Goal: Task Accomplishment & Management: Manage account settings

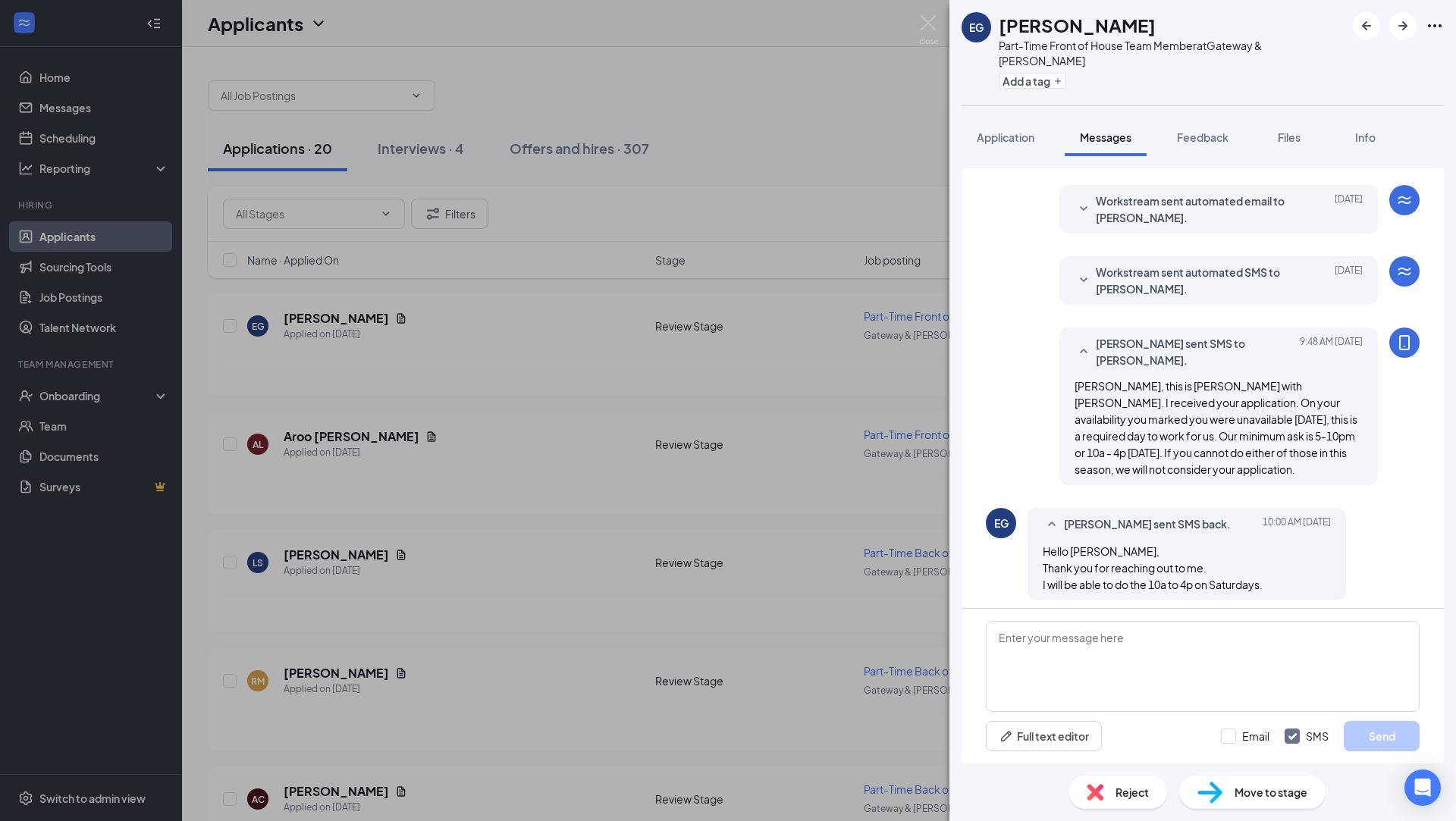
scroll to position [157, 0]
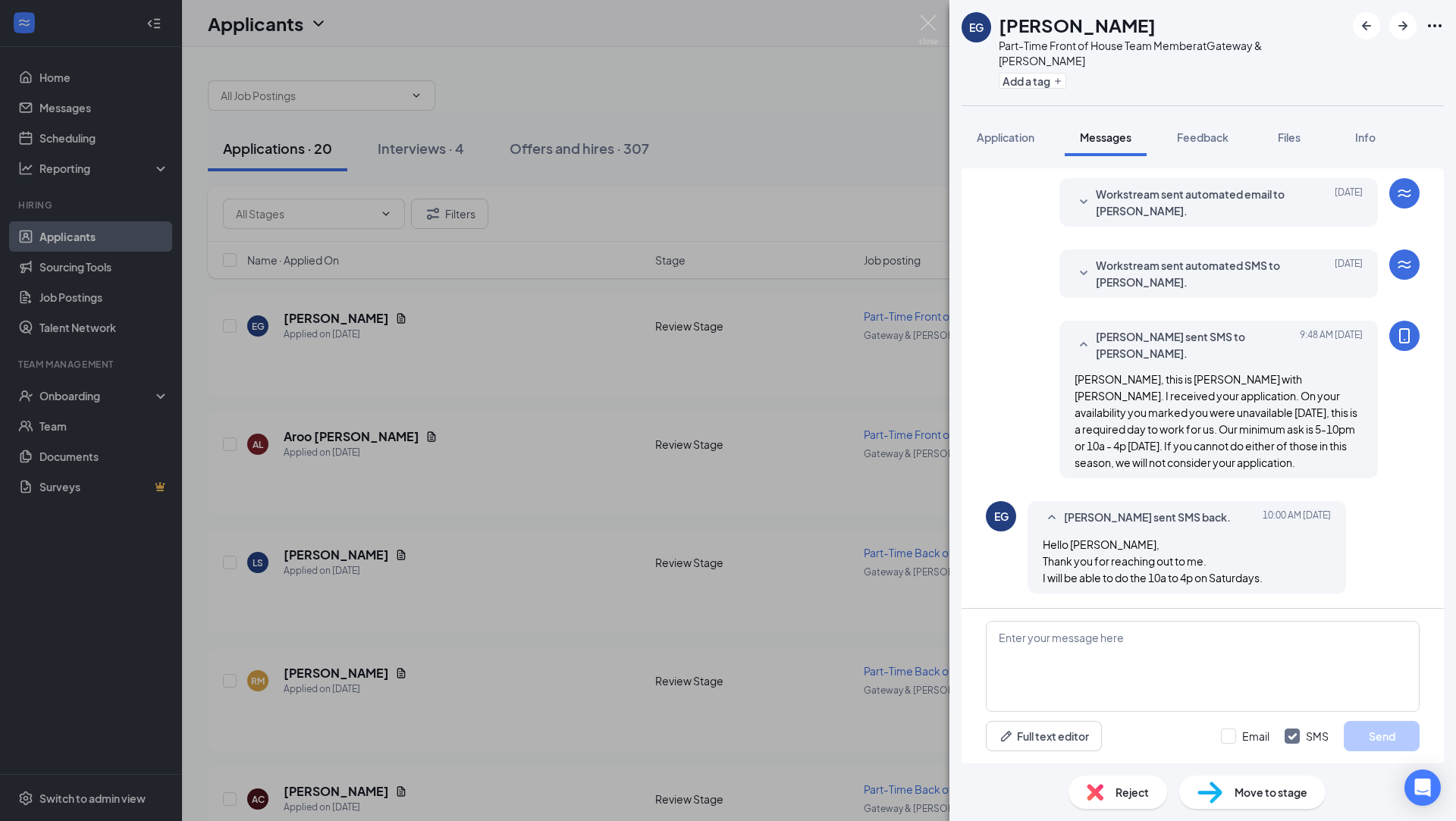
click at [1230, 789] on div "Move to stage" at bounding box center [1252, 792] width 146 height 33
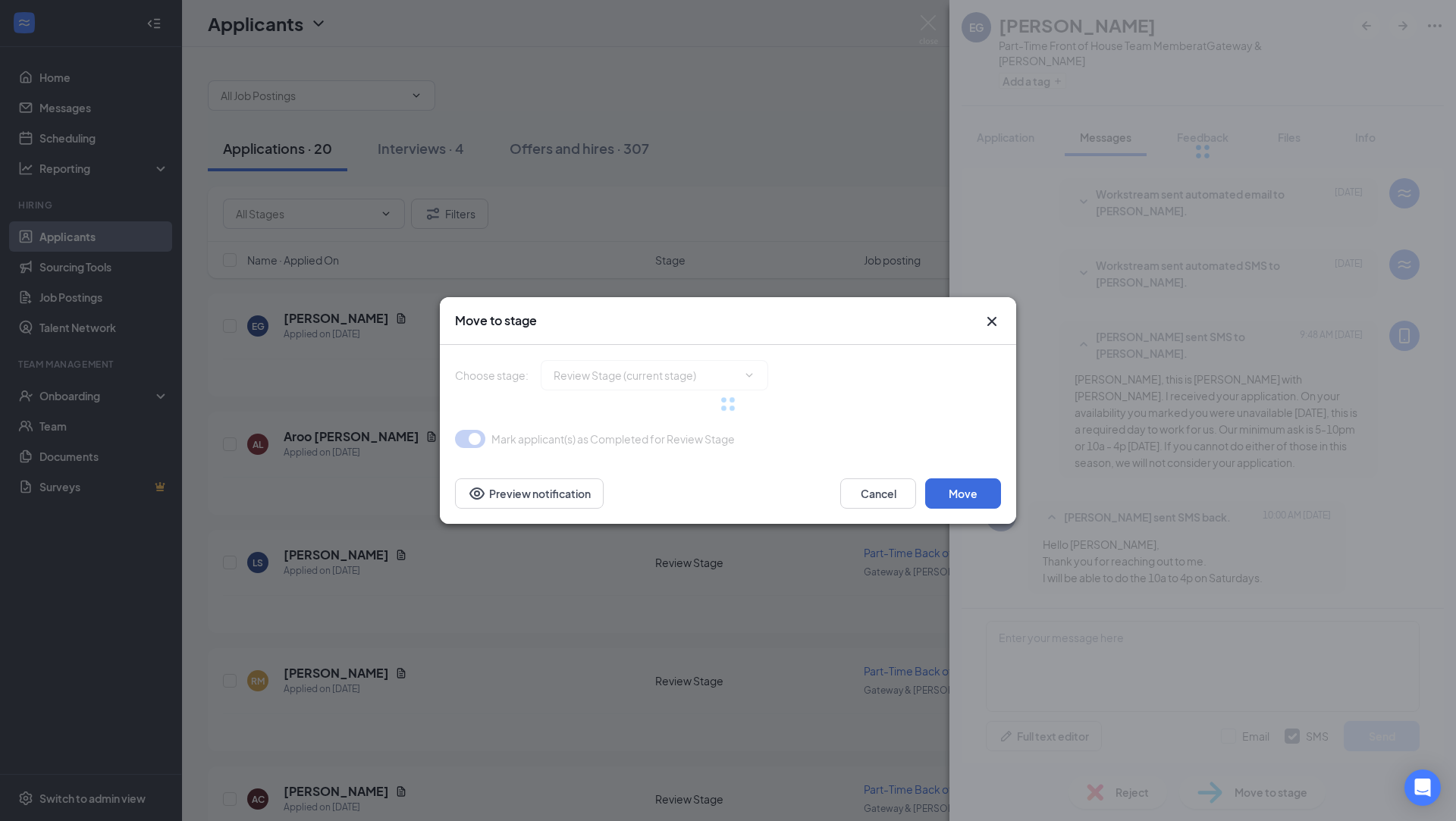
type input "Onsite Interview (next stage)"
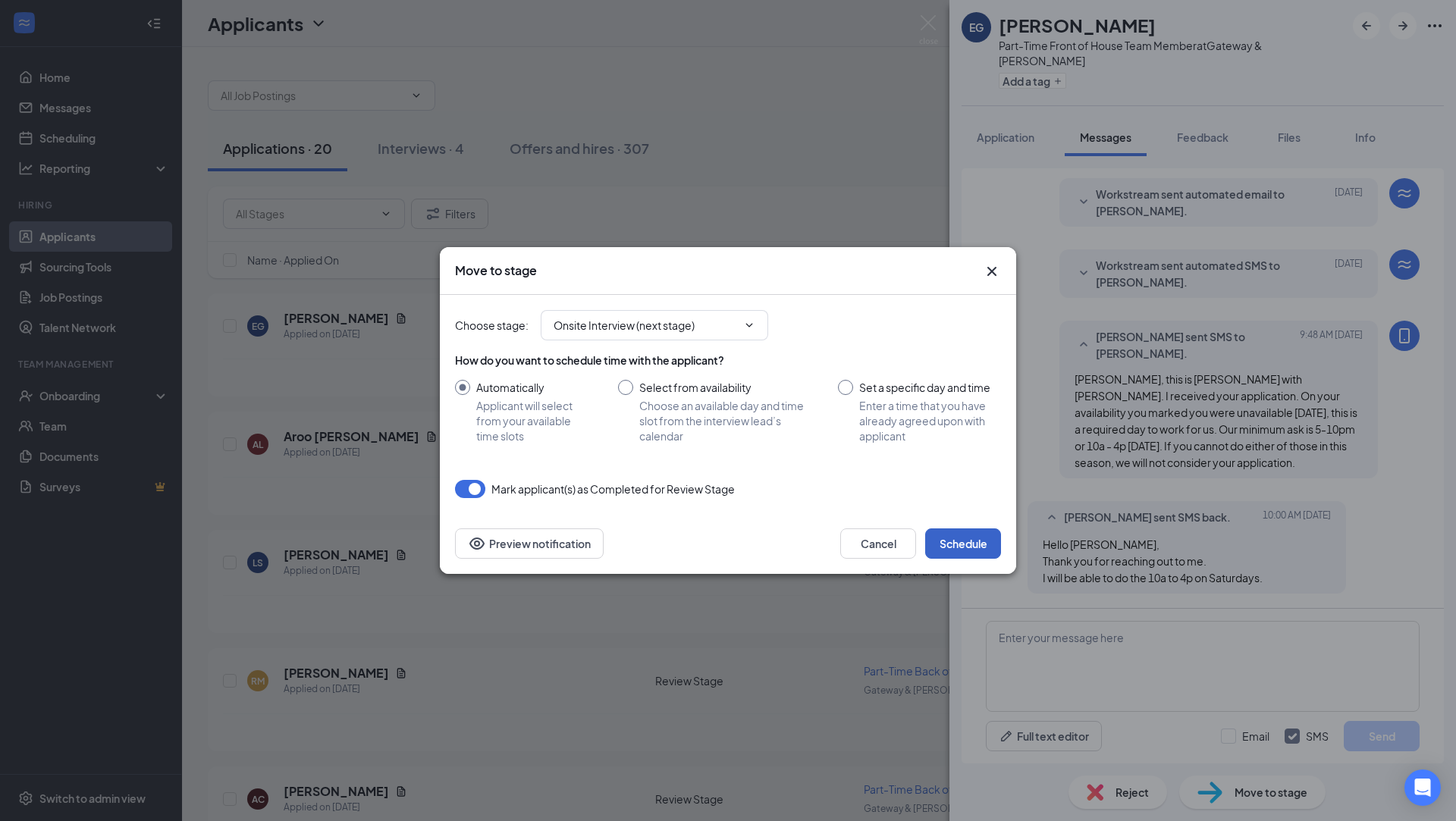
click at [958, 545] on button "Schedule" at bounding box center [962, 543] width 76 height 30
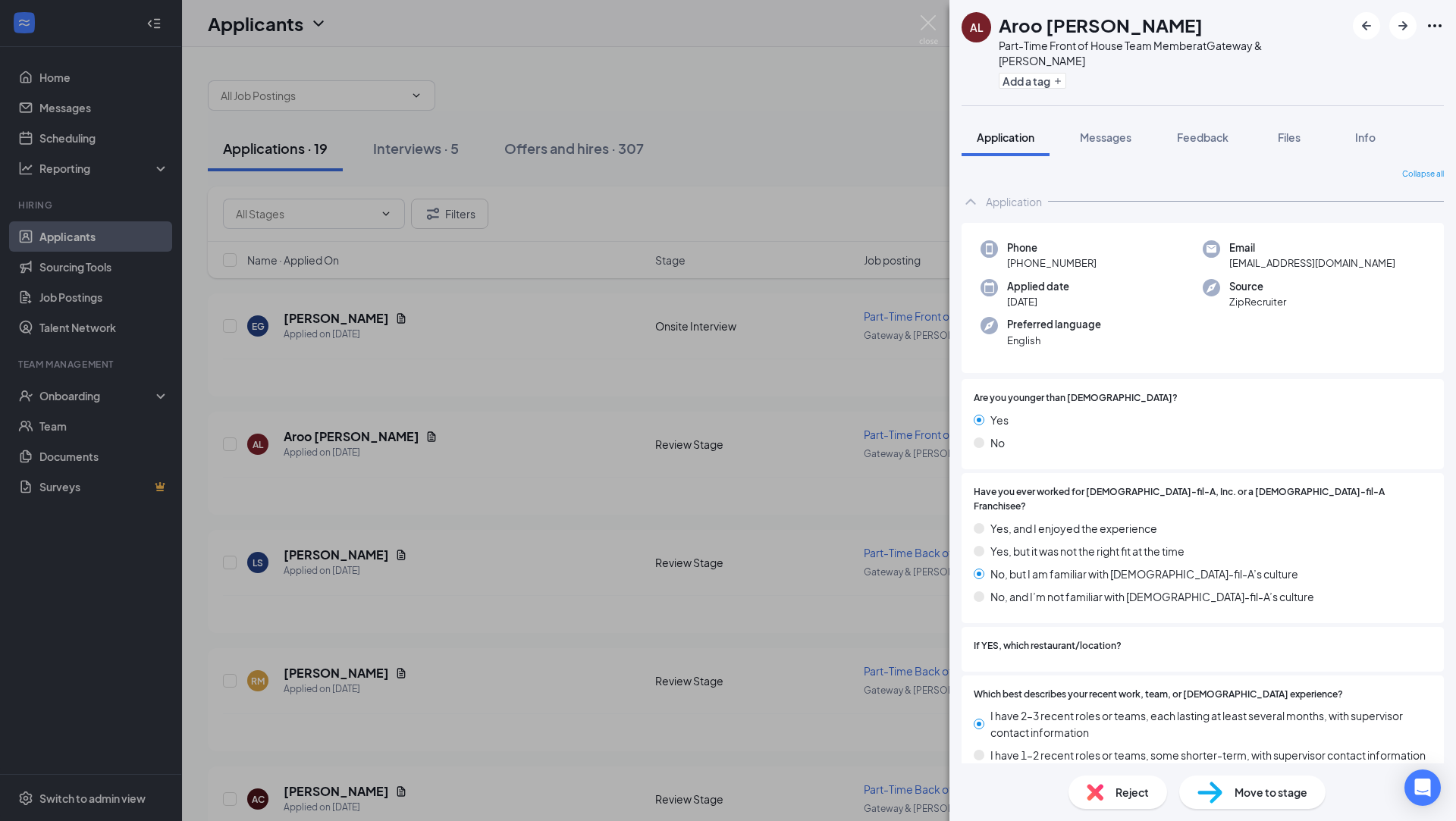
click at [694, 419] on div "AL Aroo [PERSON_NAME] Part-Time Front of House Team Member at Gateway & [PERSON…" at bounding box center [728, 410] width 1456 height 821
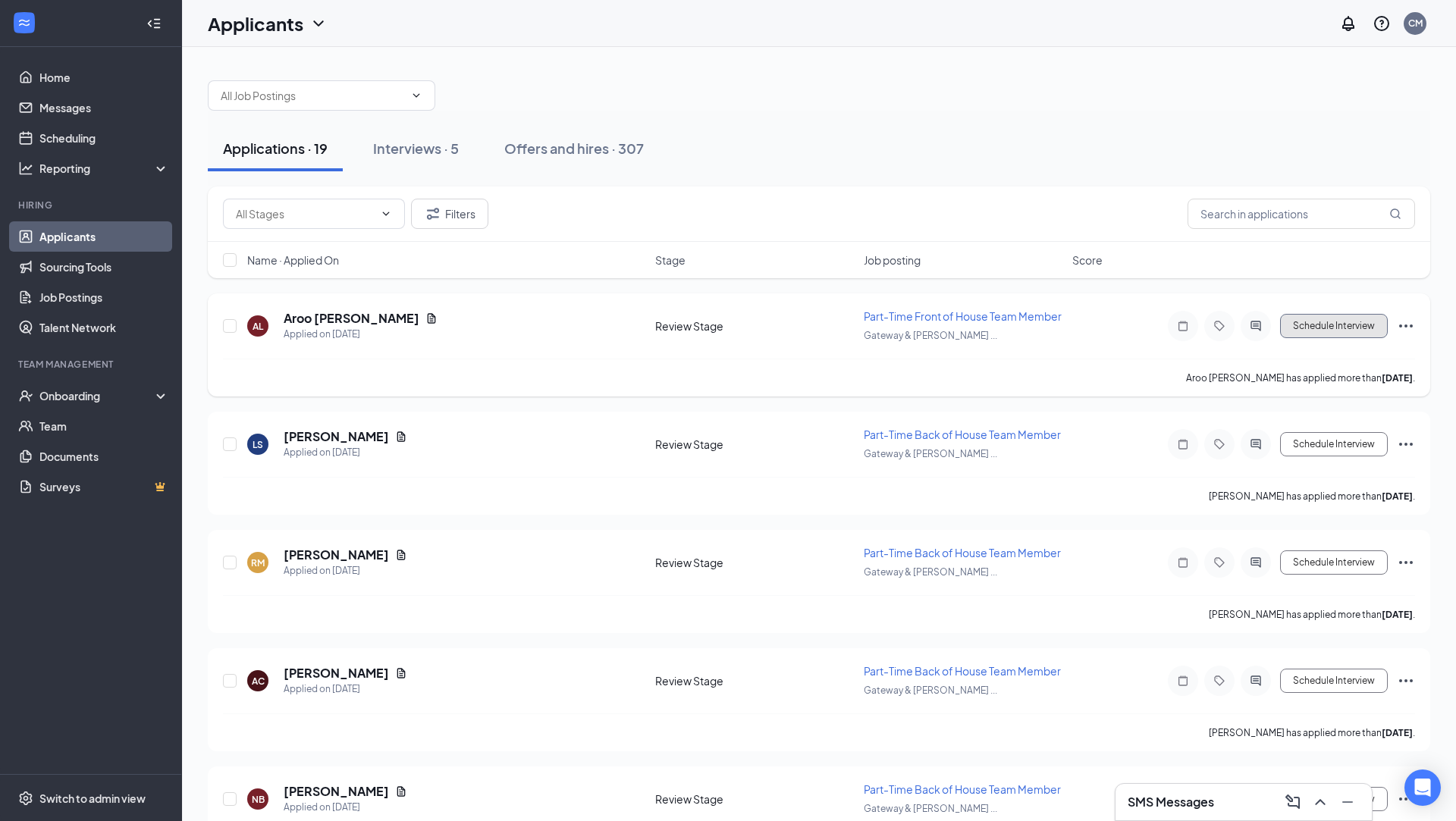
click at [1303, 330] on button "Schedule Interview" at bounding box center [1333, 326] width 108 height 24
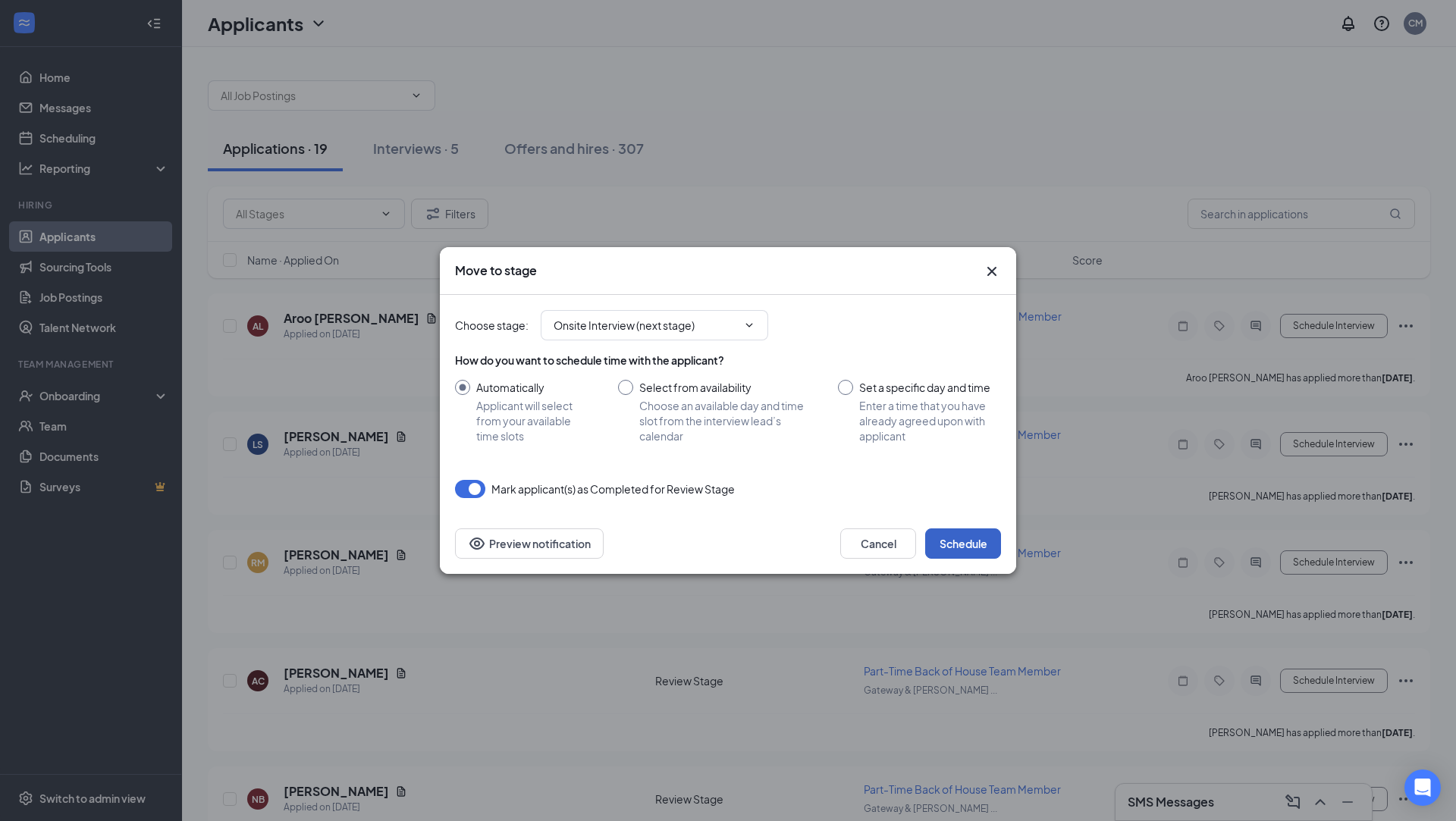
click at [960, 543] on button "Schedule" at bounding box center [962, 543] width 76 height 30
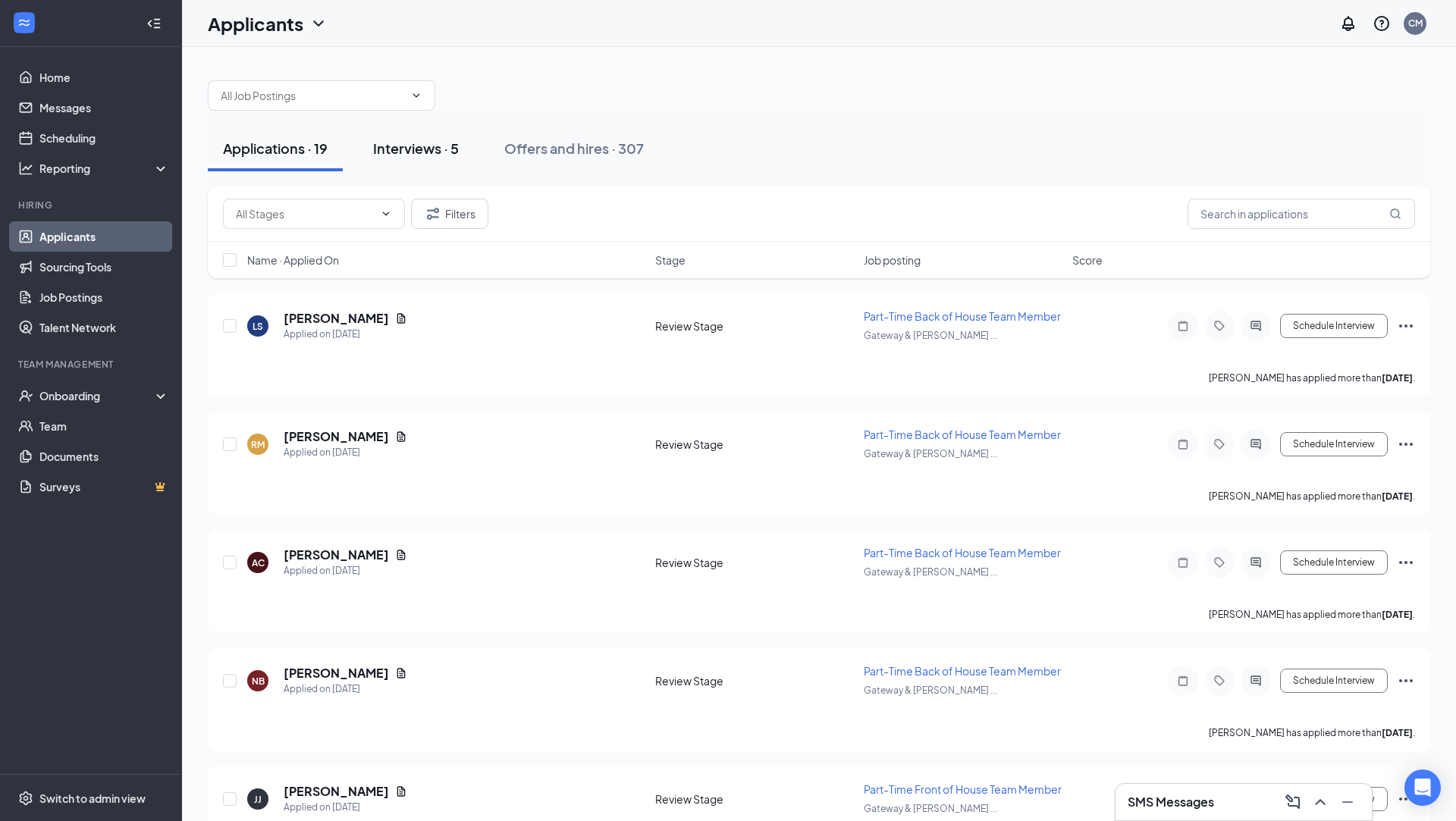
click at [400, 136] on button "Interviews · 5" at bounding box center [416, 149] width 116 height 45
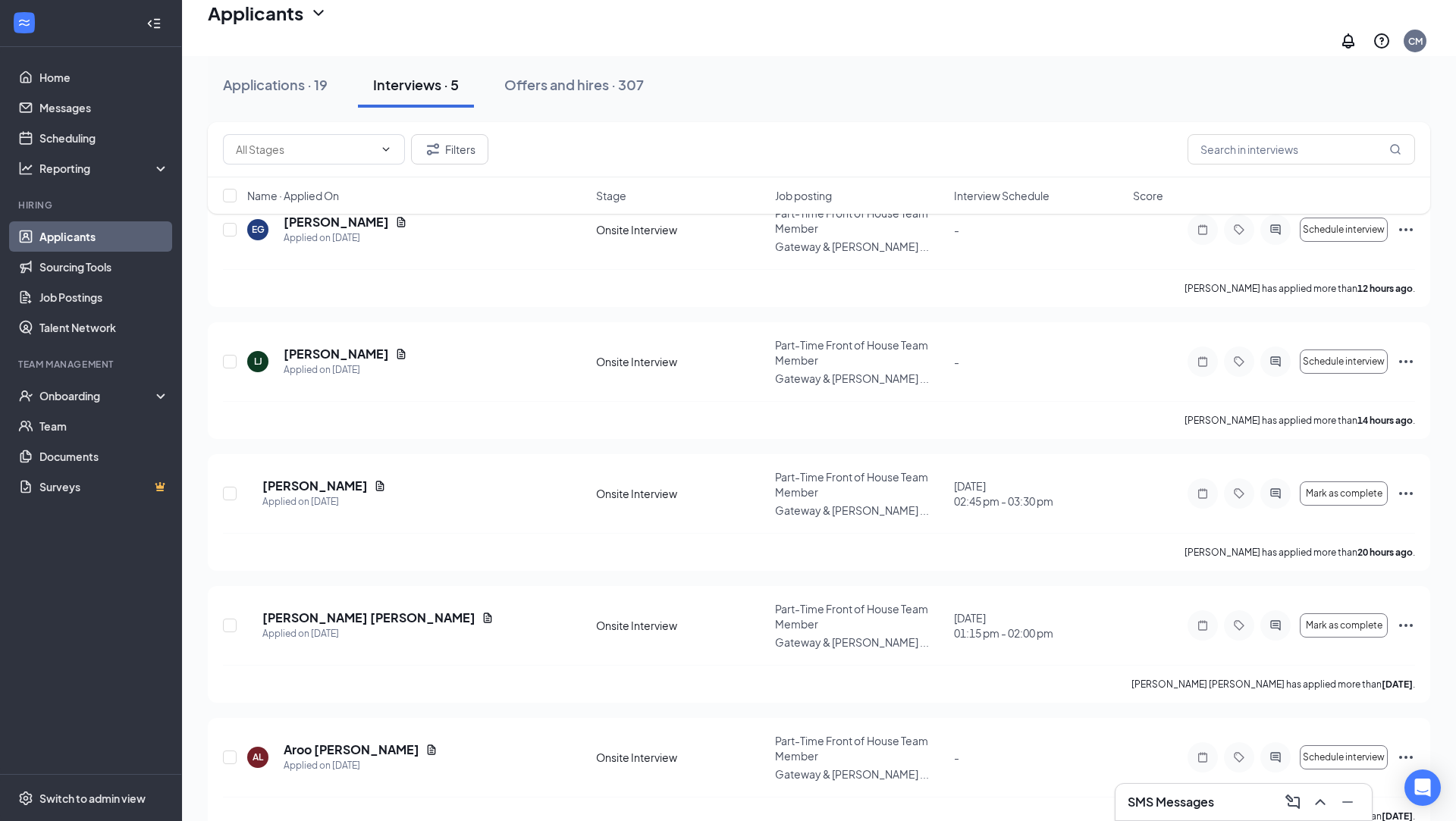
scroll to position [251, 0]
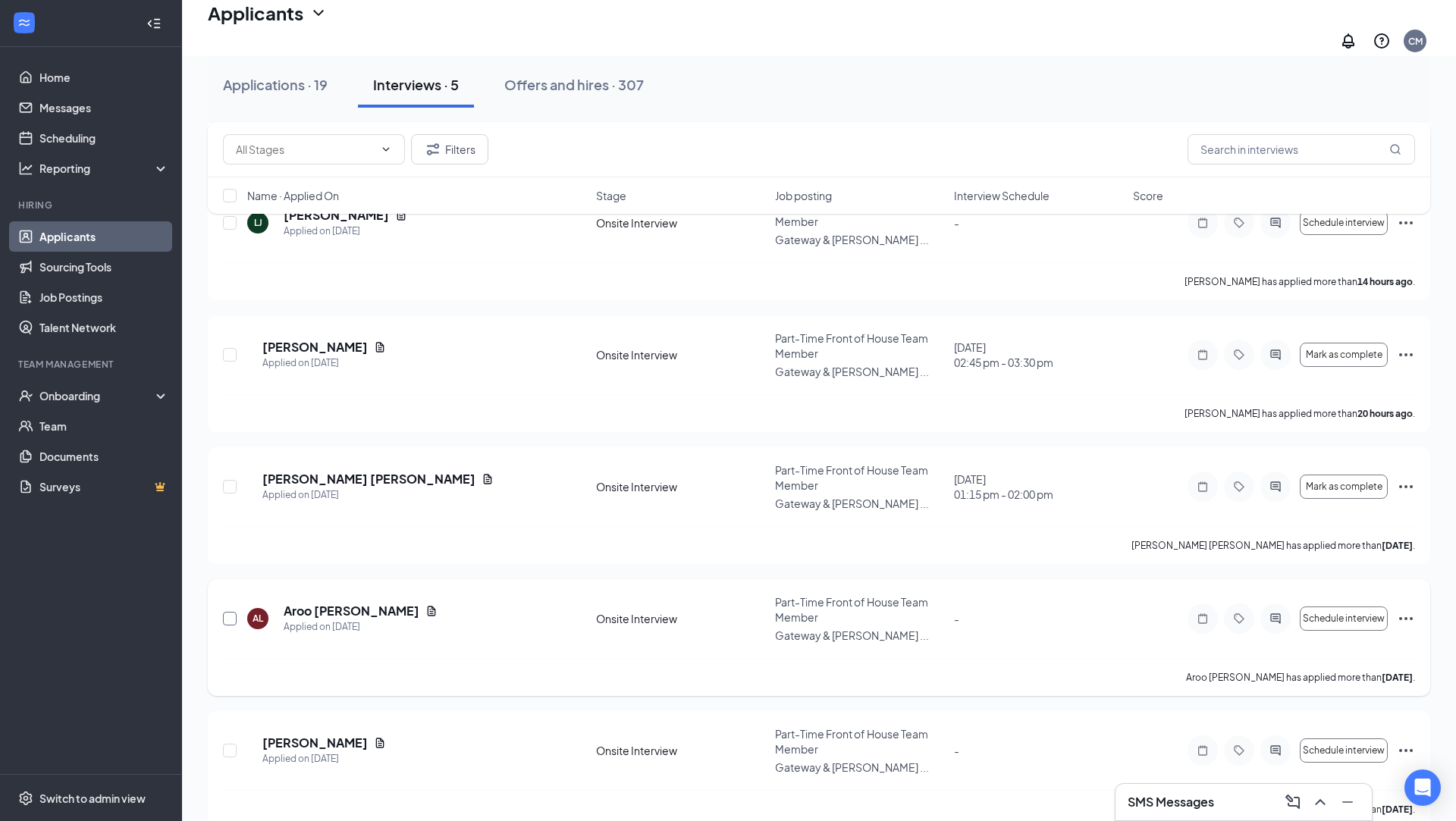
click at [224, 612] on input "checkbox" at bounding box center [230, 619] width 14 height 14
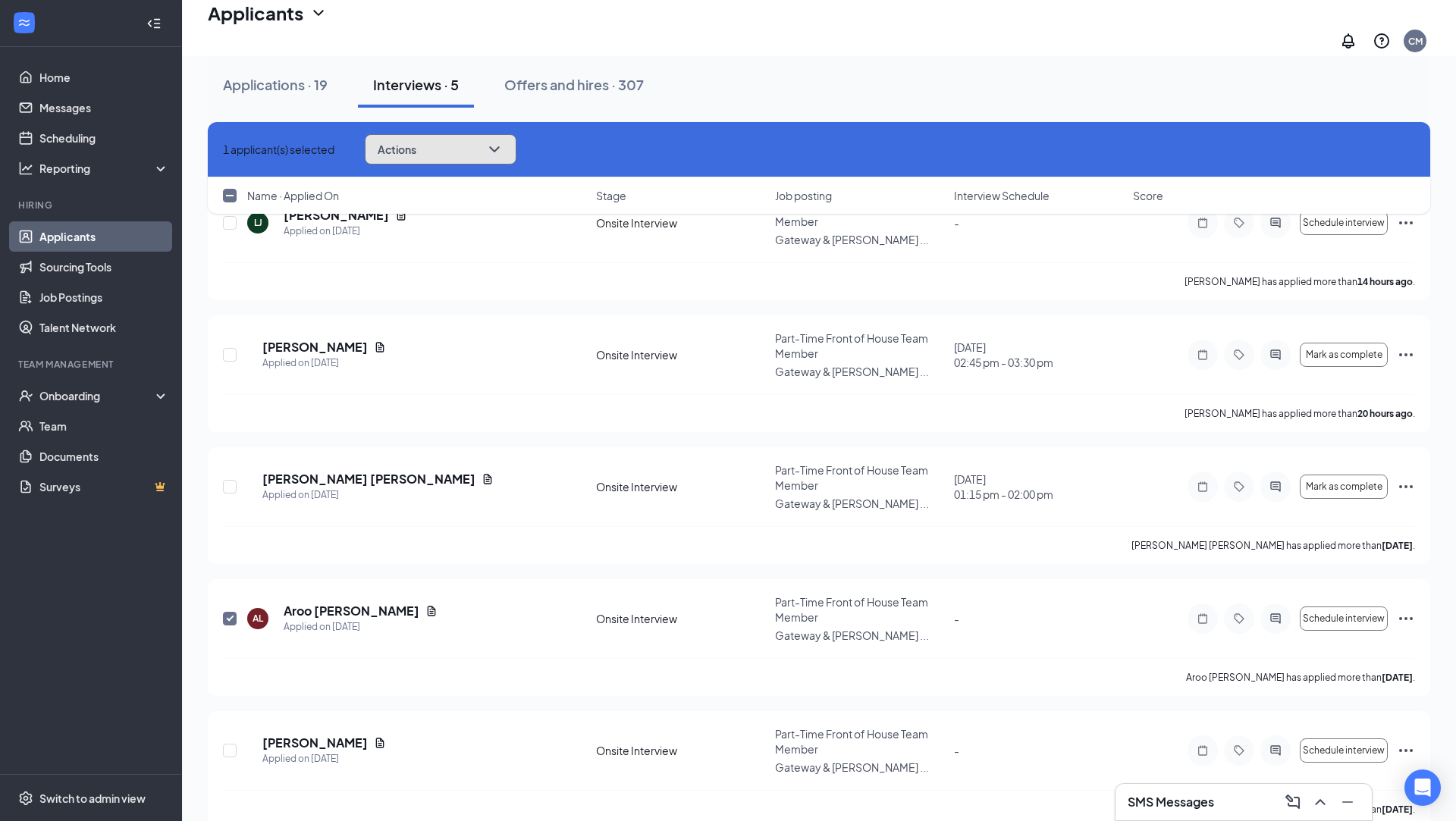
click at [473, 141] on button "Actions" at bounding box center [440, 149] width 152 height 30
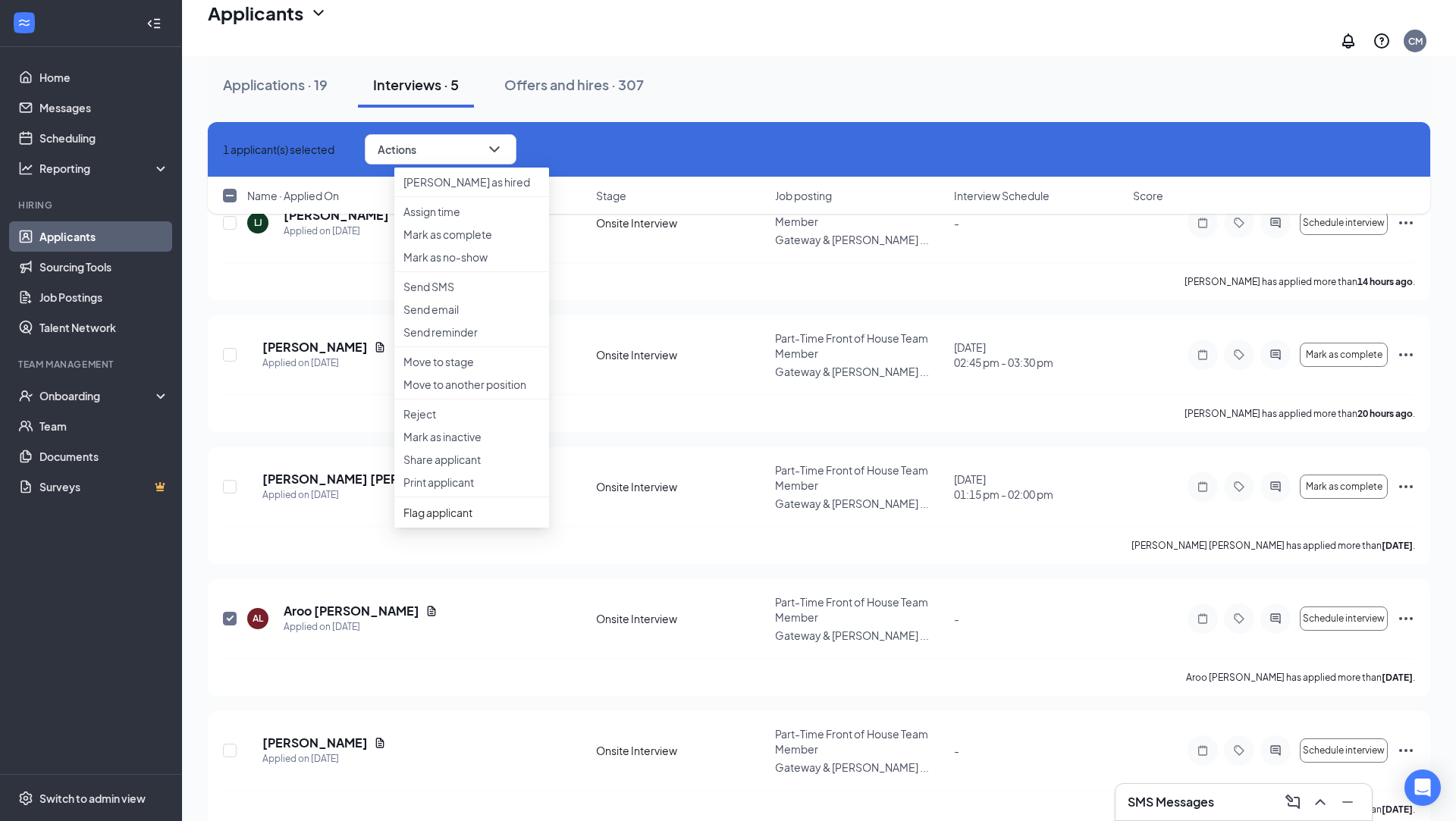
click at [702, 109] on div "Applications · 19 Interviews · 5 Offers and hires · 307" at bounding box center [819, 84] width 1222 height 76
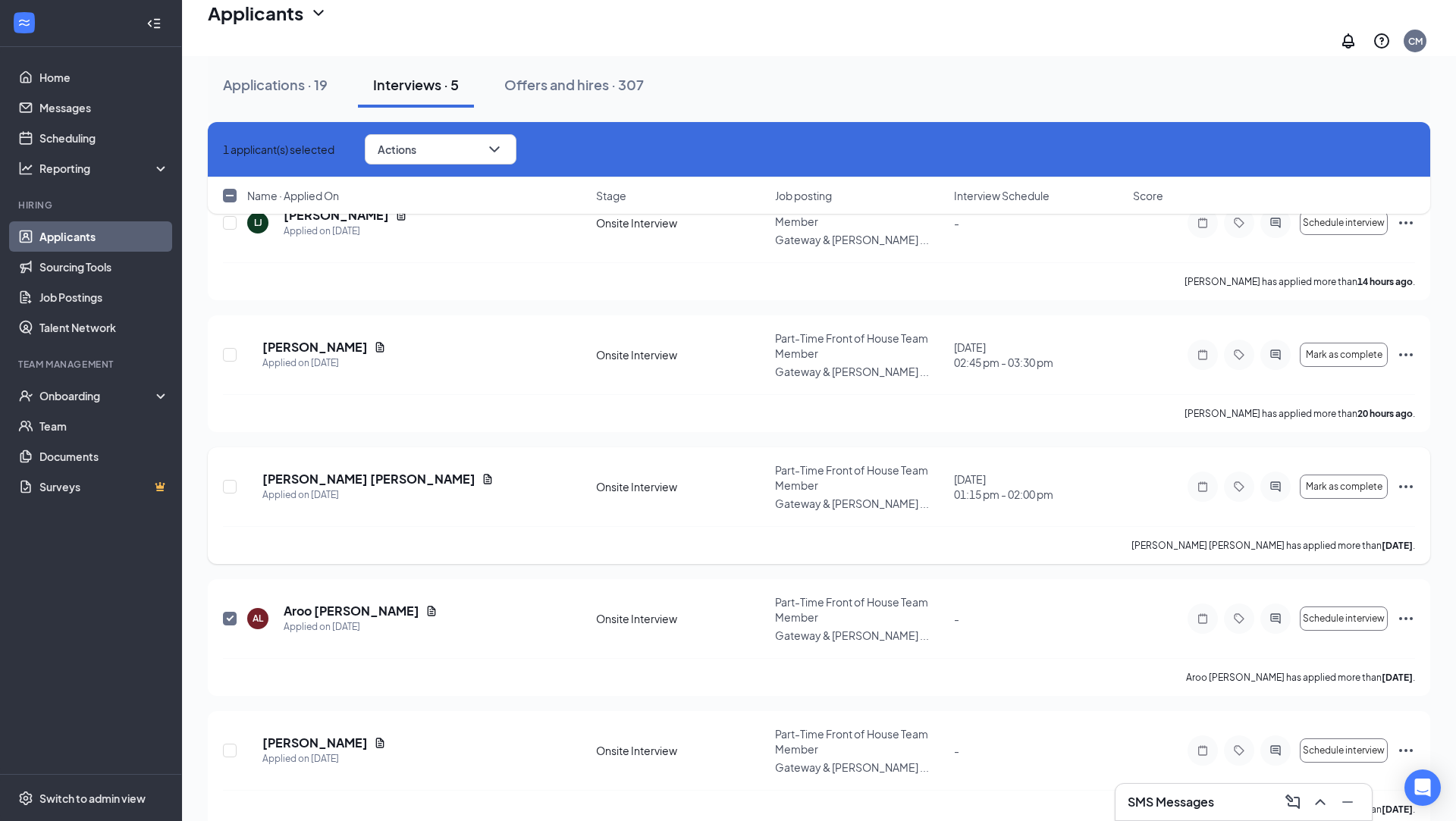
scroll to position [0, 0]
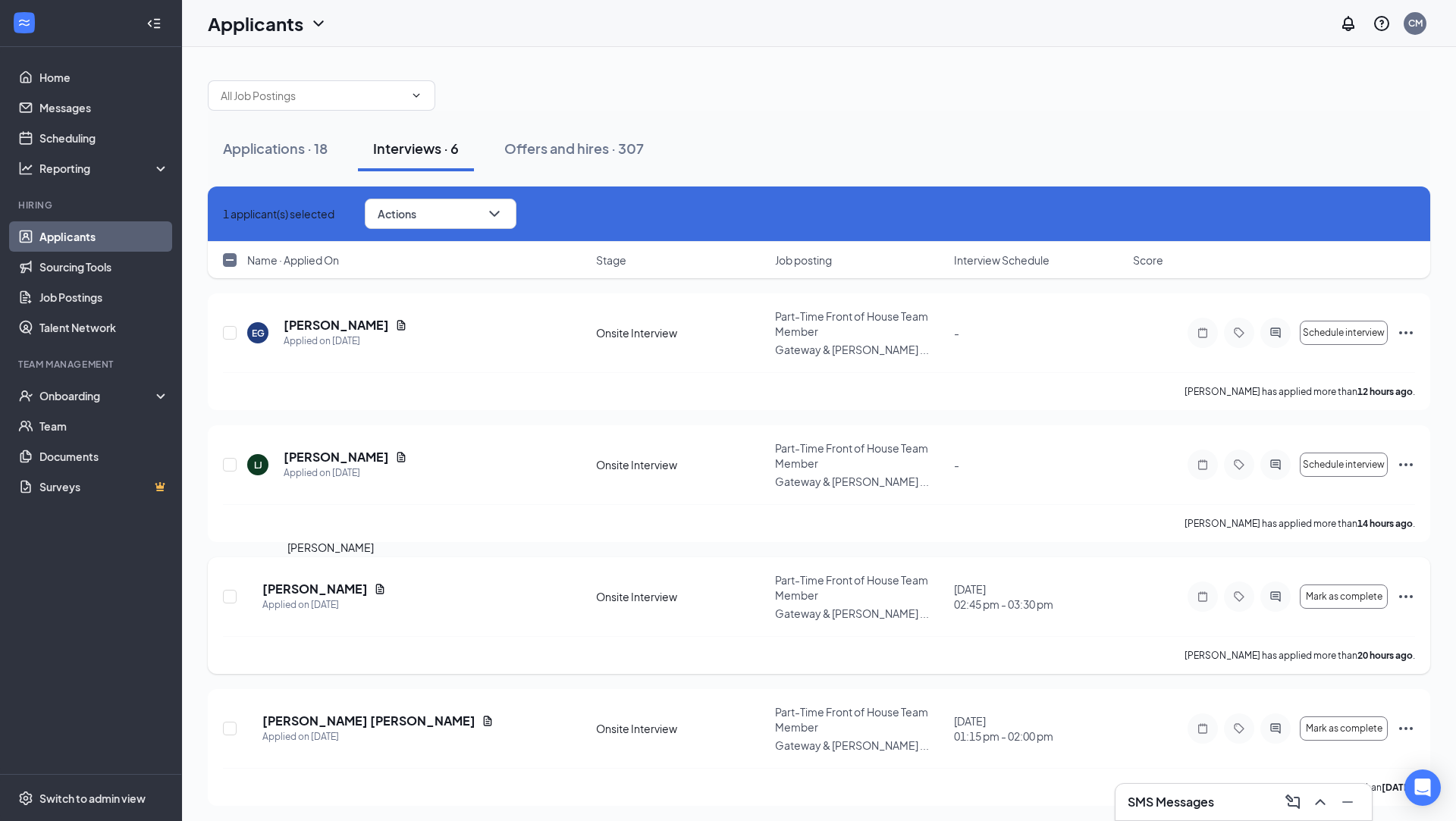
click at [318, 581] on h5 "[PERSON_NAME]" at bounding box center [315, 589] width 106 height 17
checkbox input "false"
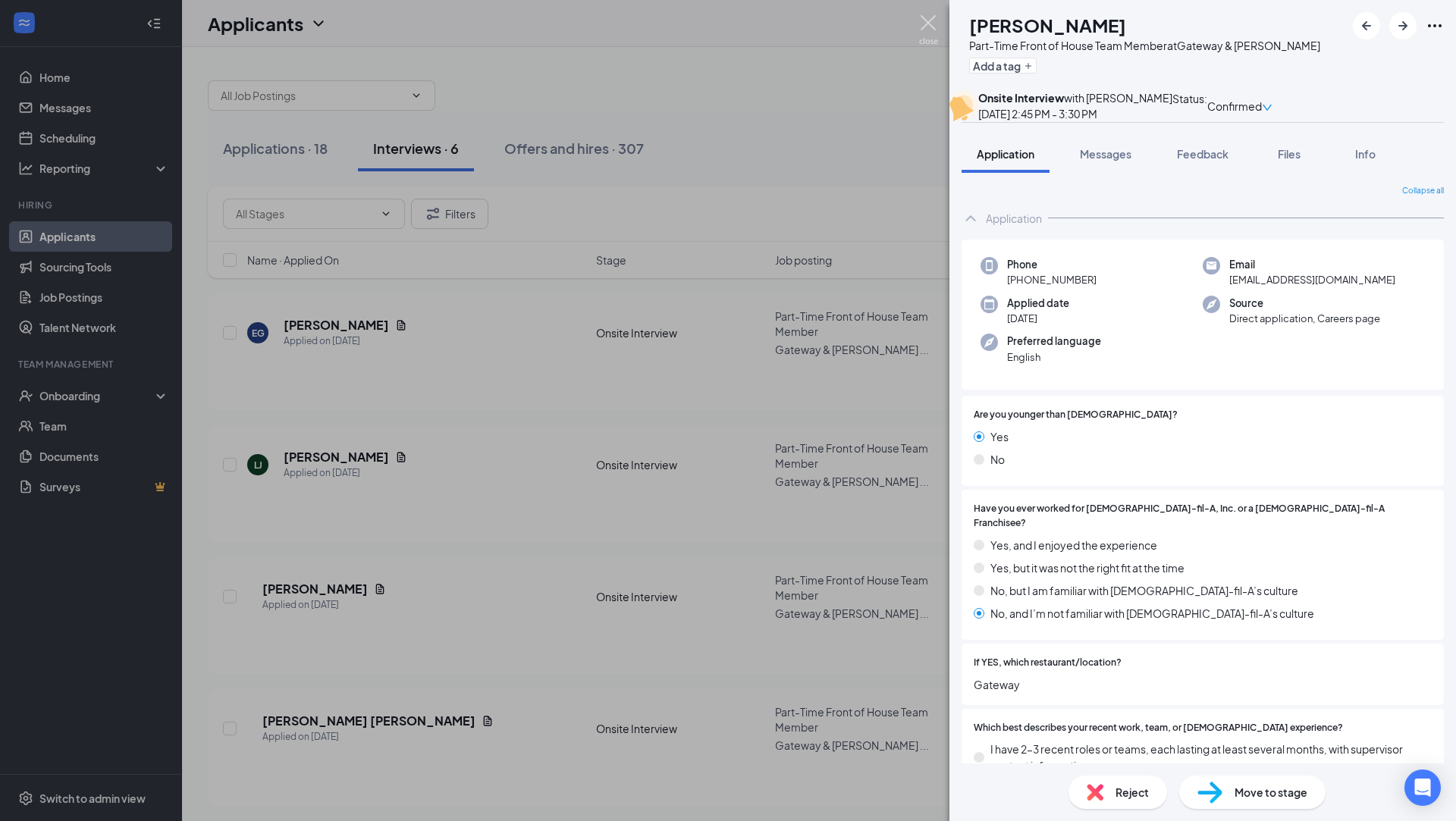
click at [921, 22] on img at bounding box center [928, 30] width 19 height 29
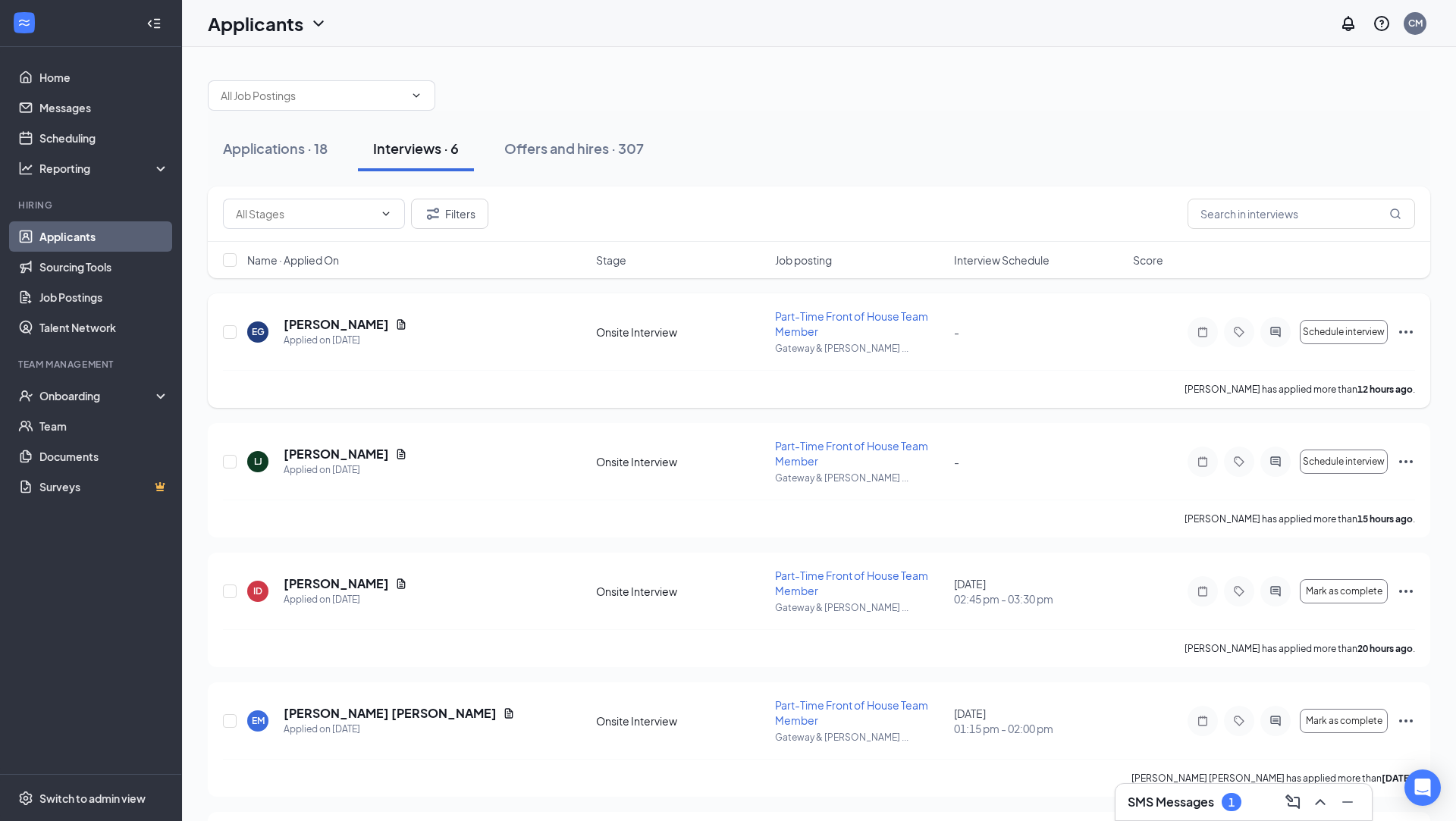
scroll to position [251, 0]
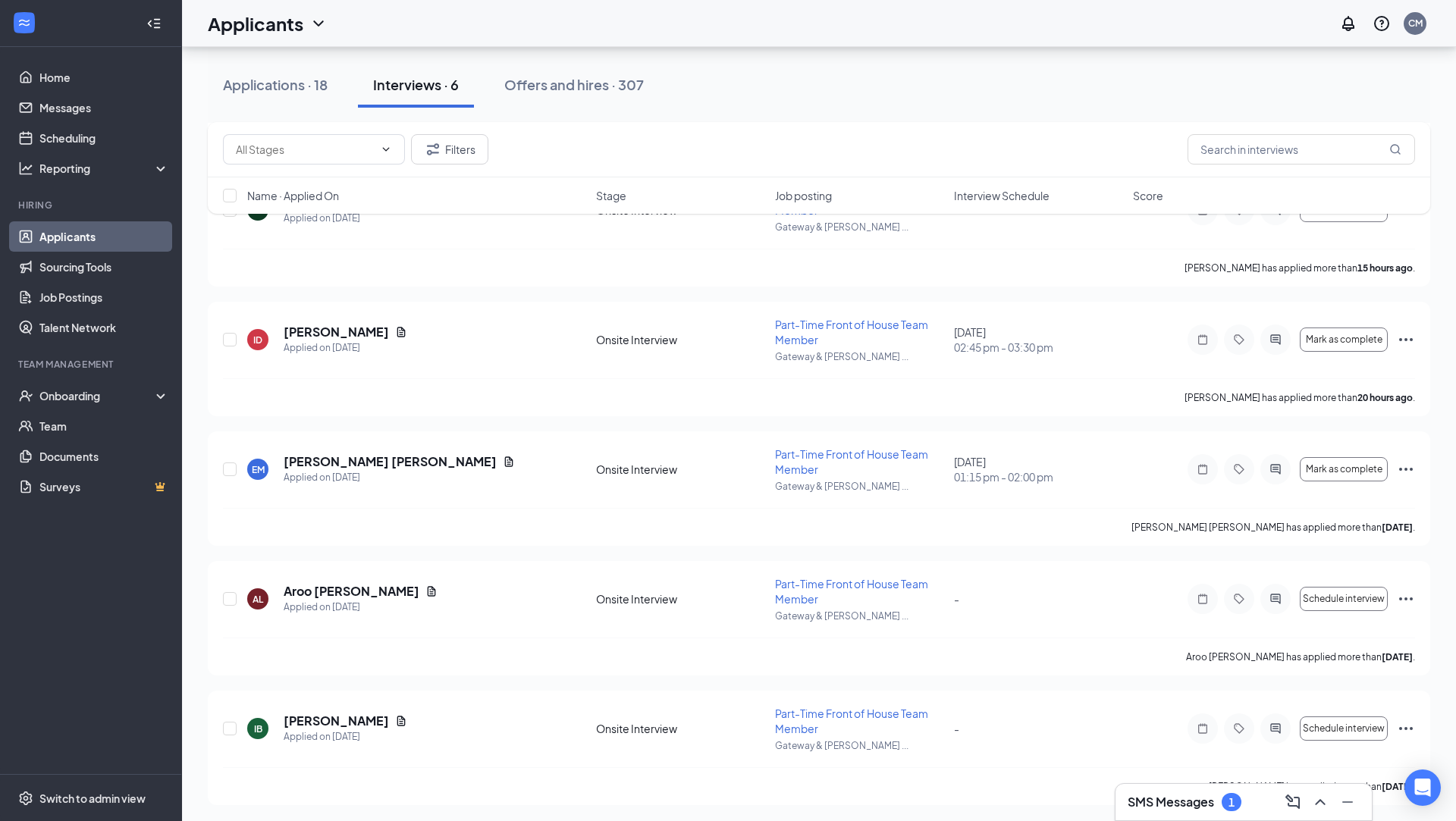
click at [1164, 790] on div "SMS Messages 1" at bounding box center [1244, 802] width 232 height 24
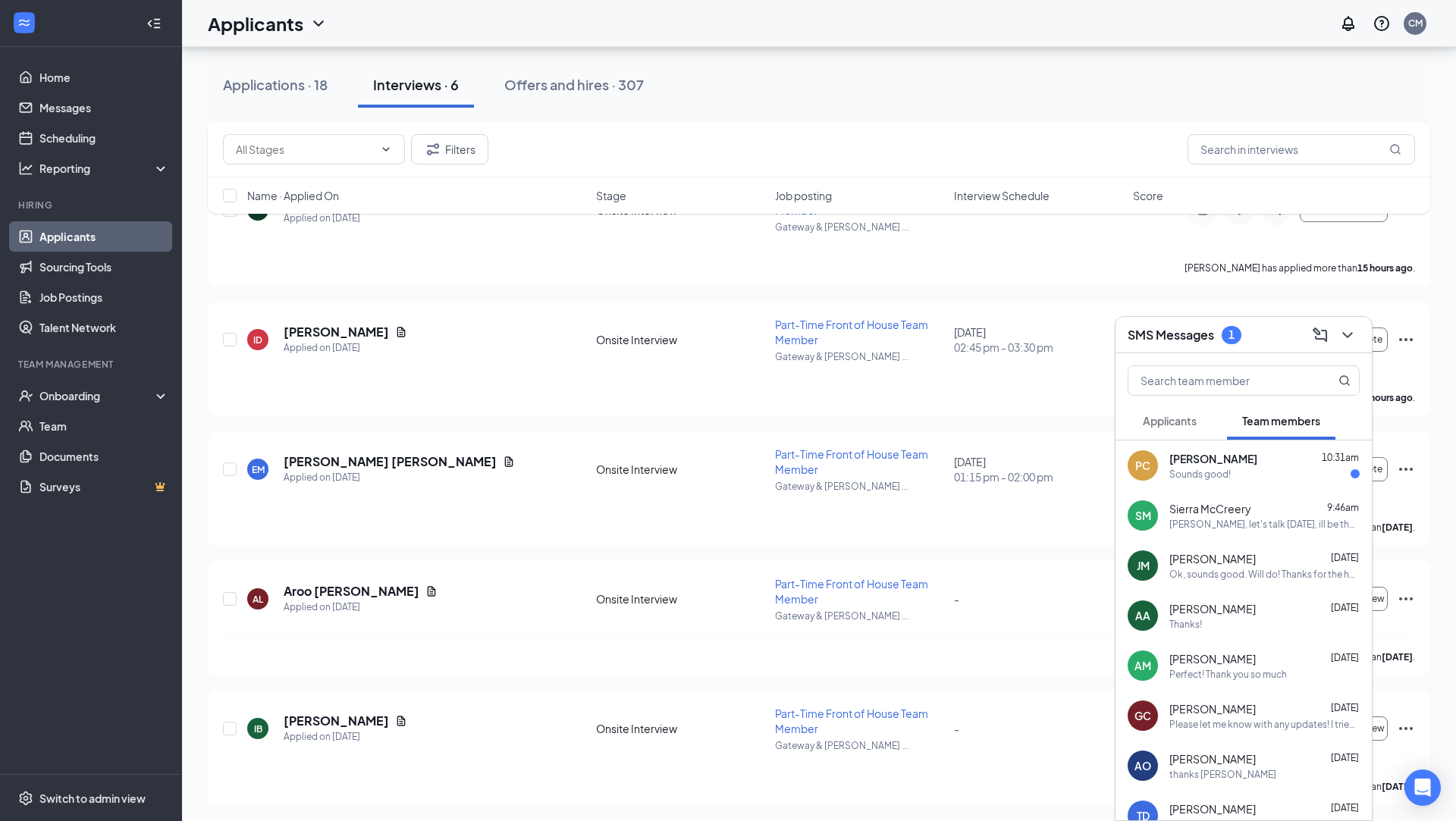
click at [1246, 477] on div "Sounds good!" at bounding box center [1264, 474] width 190 height 13
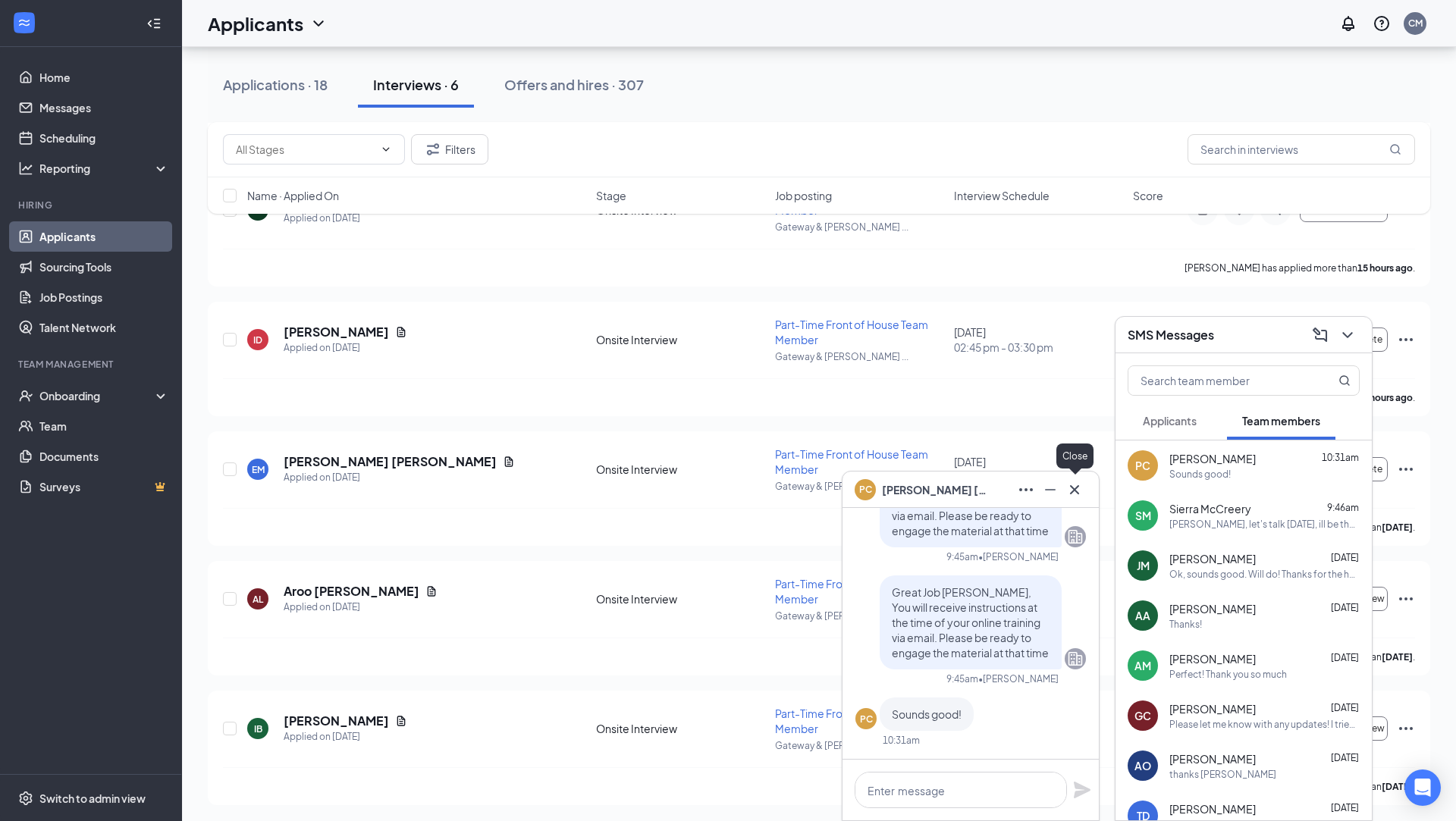
click at [1073, 486] on icon "Cross" at bounding box center [1074, 490] width 18 height 18
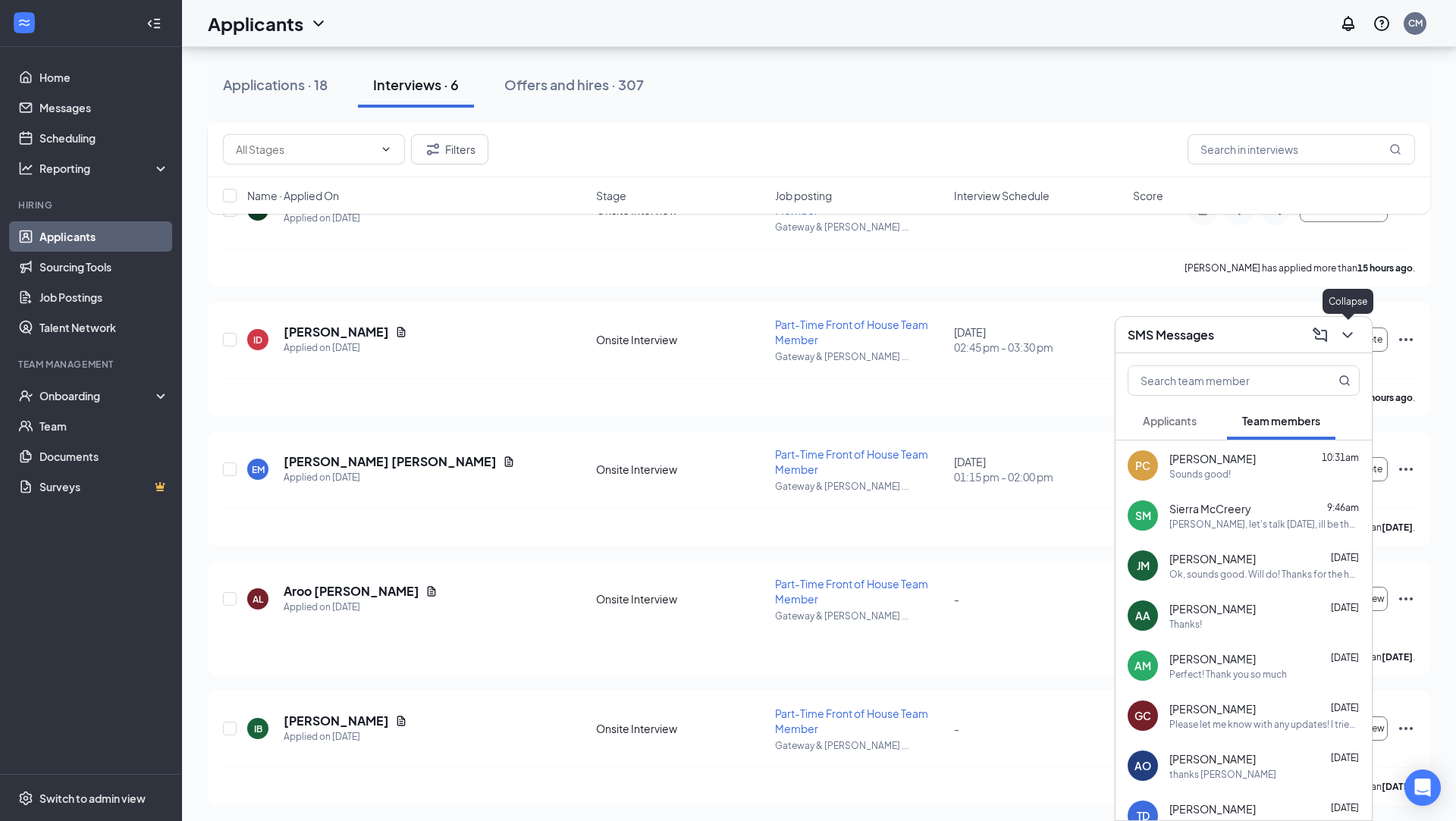
click at [1345, 334] on icon "ChevronDown" at bounding box center [1347, 335] width 10 height 6
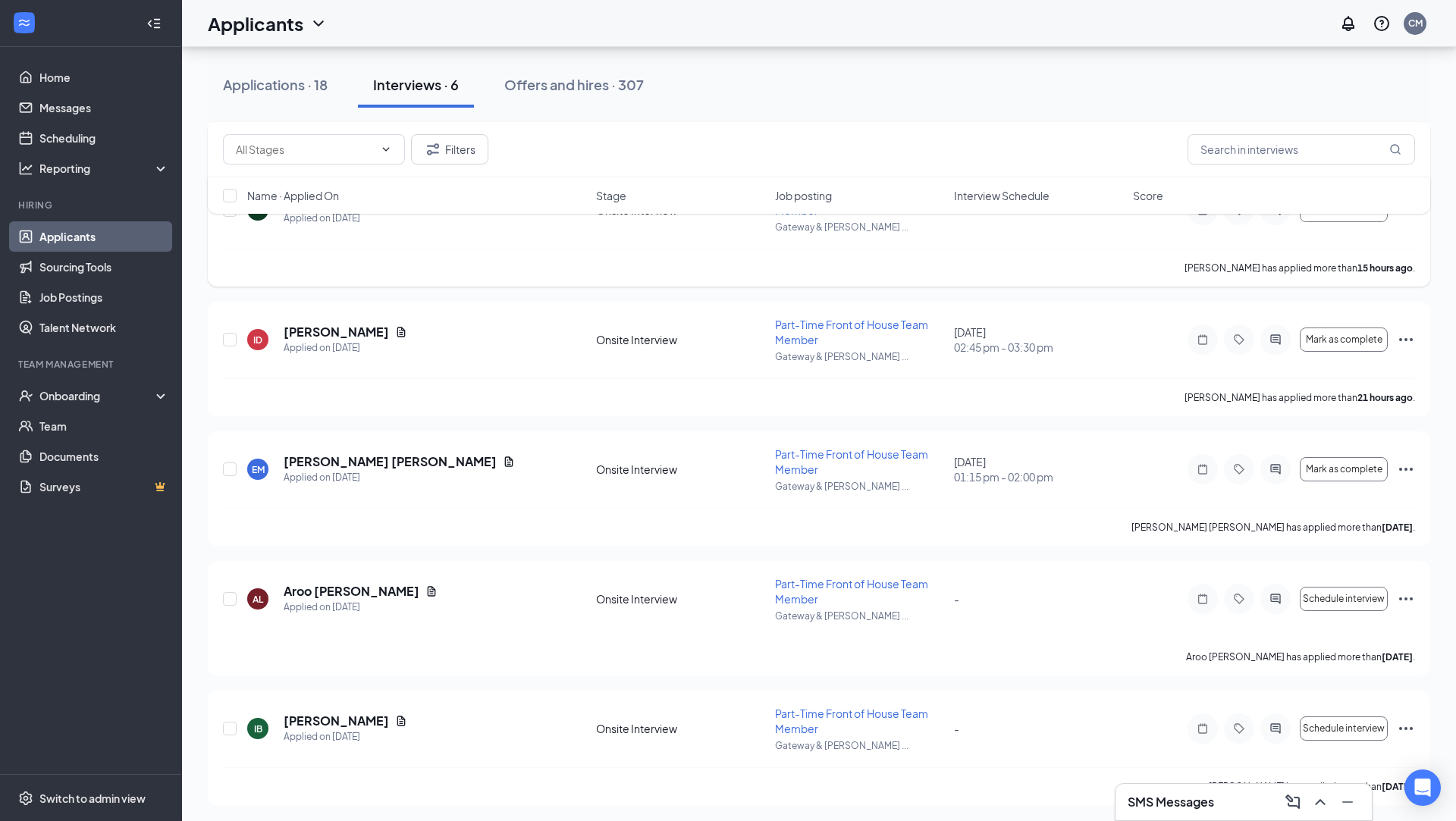
scroll to position [0, 0]
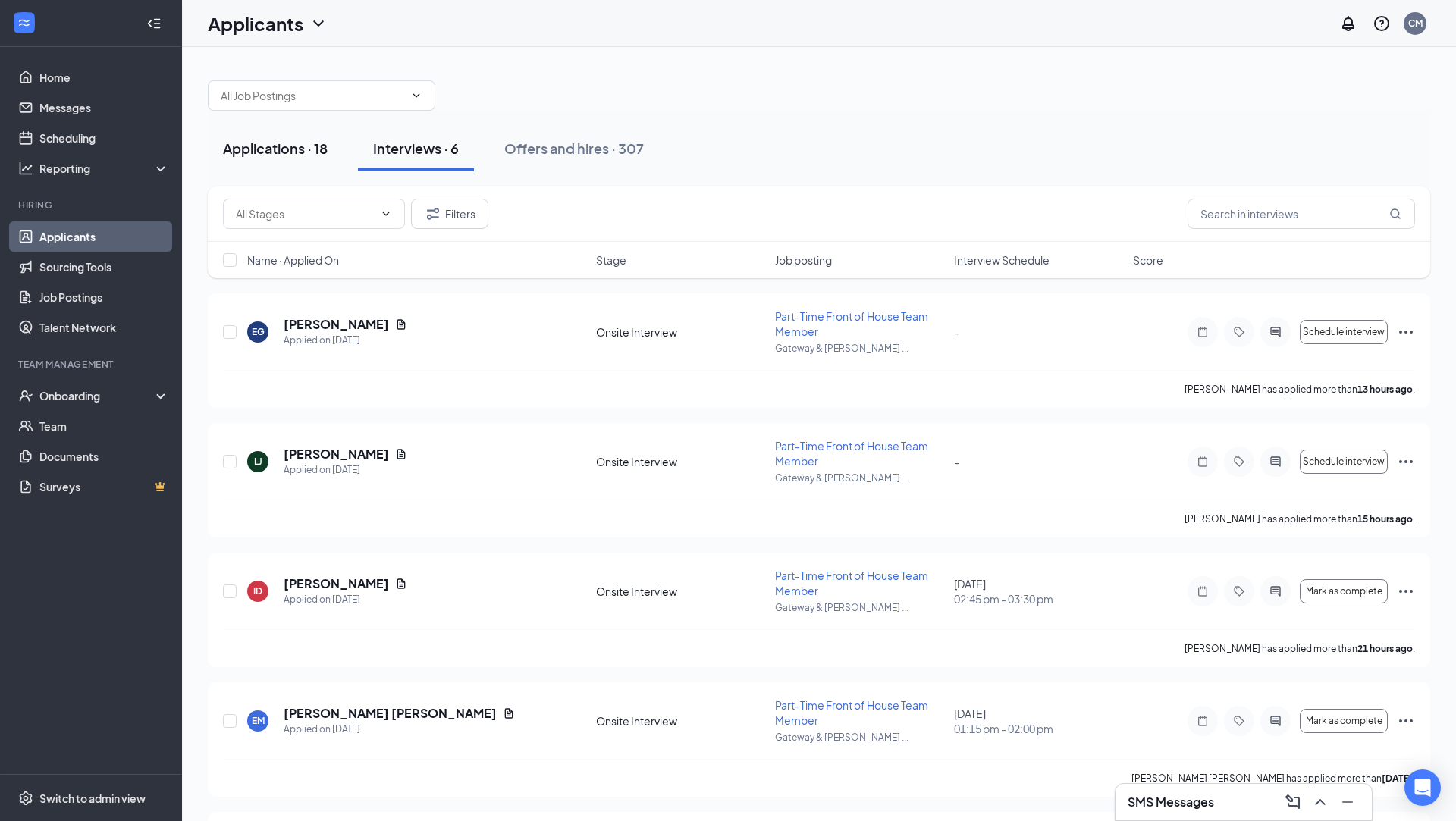
click at [292, 160] on button "Applications · 18" at bounding box center [275, 149] width 135 height 45
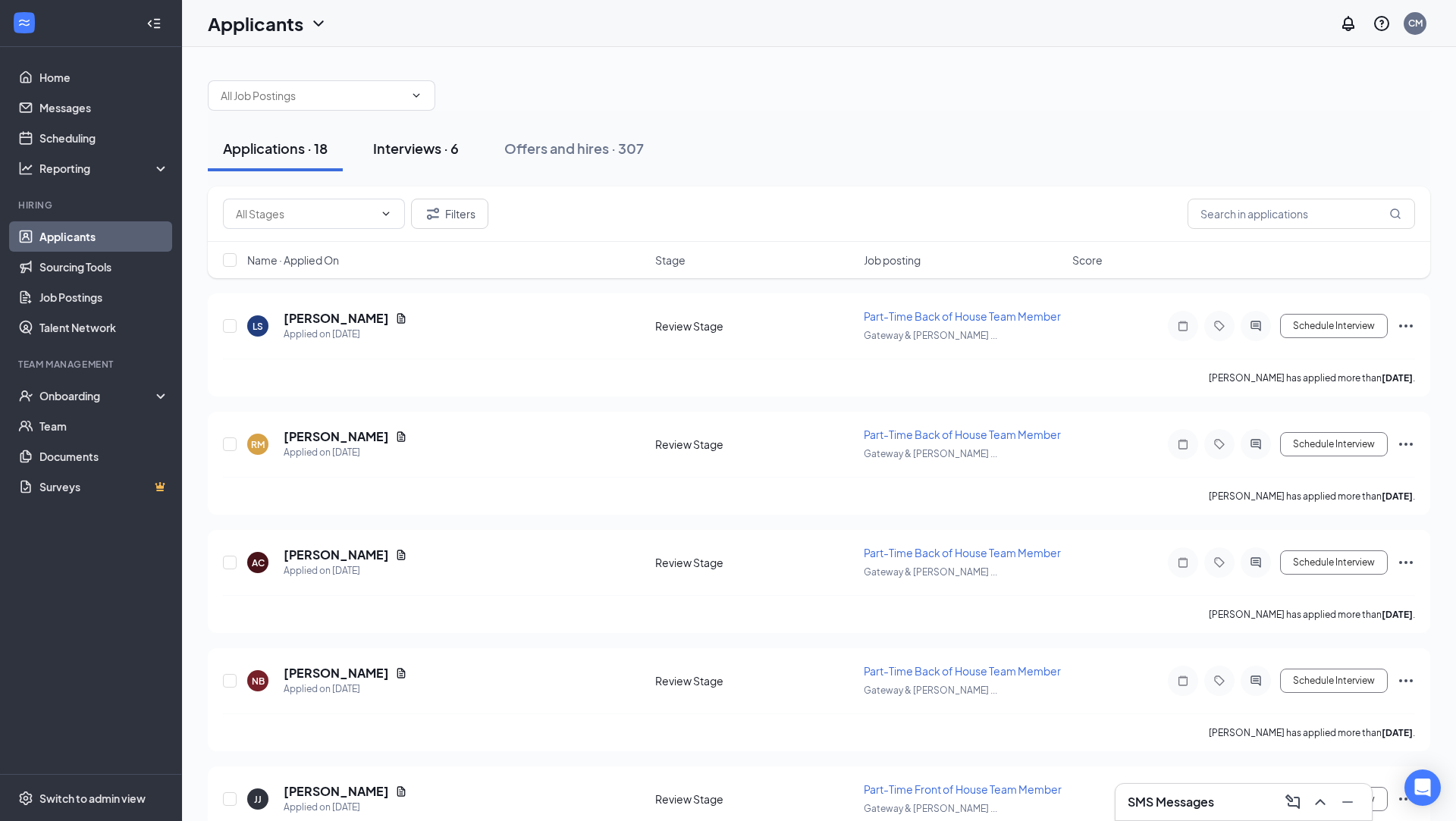
click at [442, 145] on div "Interviews · 6" at bounding box center [416, 148] width 86 height 19
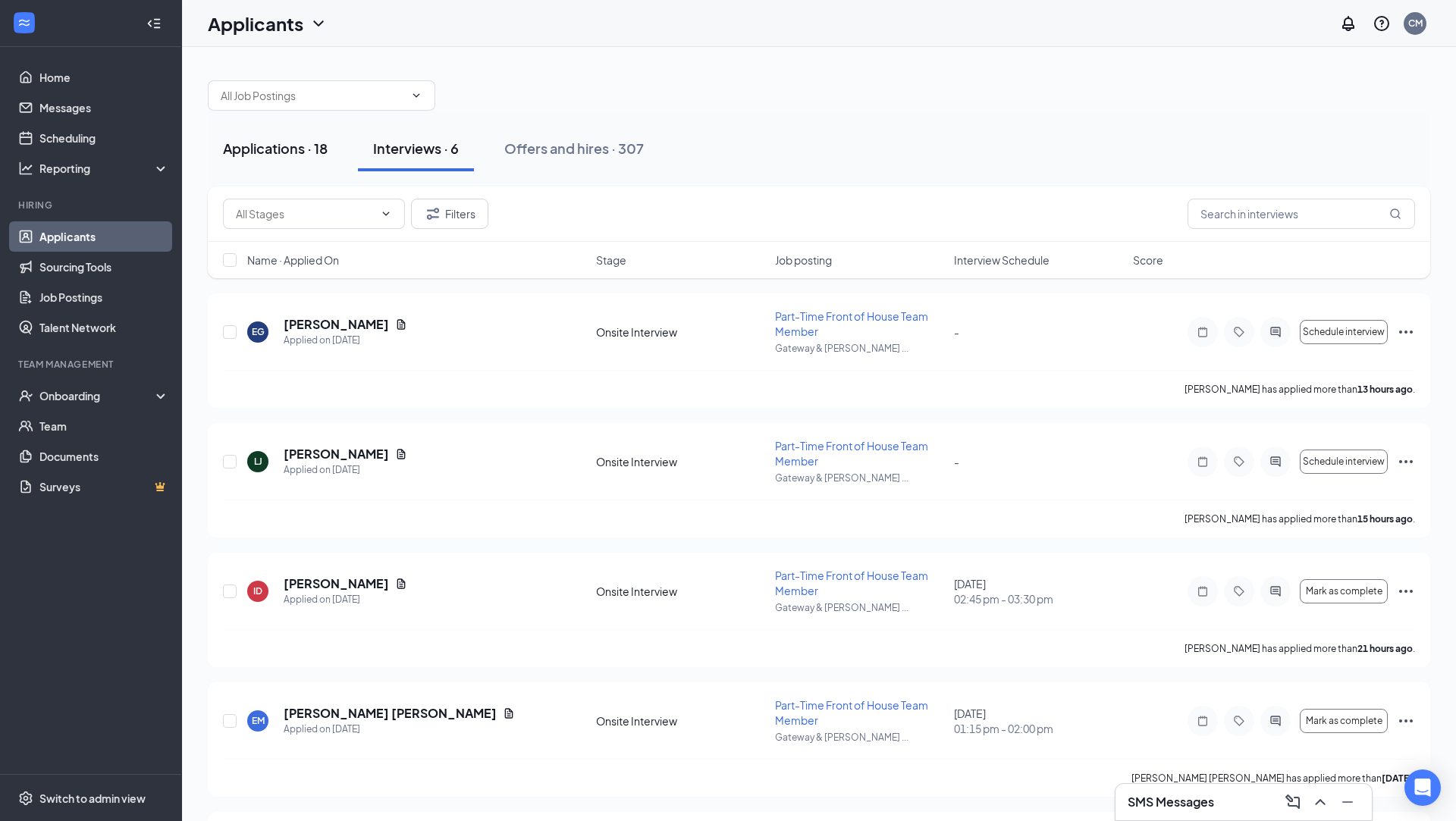
click at [305, 146] on div "Applications · 18" at bounding box center [275, 148] width 105 height 19
